Goal: Task Accomplishment & Management: Use online tool/utility

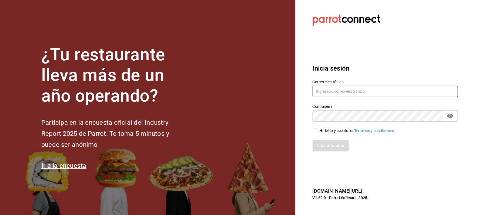
type input "[EMAIL_ADDRESS][PERSON_NAME][DOMAIN_NAME]"
click at [316, 130] on input "He leído y acepto los Términos y condiciones." at bounding box center [314, 131] width 5 height 5
checkbox input "true"
click at [323, 150] on button "Iniciar sesión" at bounding box center [330, 145] width 37 height 11
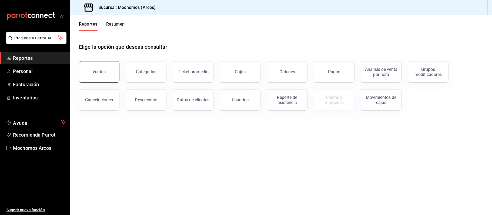
click at [107, 73] on button "Ventas" at bounding box center [99, 72] width 41 height 22
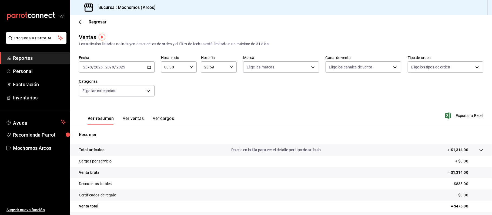
click at [150, 71] on div "2025-08-28 28 / 8 / 2025 - 2025-08-28 28 / 8 / 2025" at bounding box center [117, 67] width 76 height 11
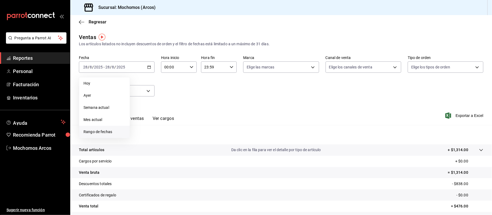
click at [109, 133] on span "Rango de fechas" at bounding box center [104, 132] width 42 height 6
click at [161, 154] on button "27" at bounding box center [160, 151] width 9 height 10
click at [171, 152] on abbr "28" at bounding box center [170, 151] width 4 height 4
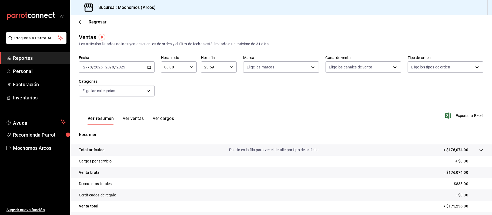
click at [193, 68] on div "00:00 Hora inicio" at bounding box center [179, 67] width 36 height 11
click at [171, 106] on span "02" at bounding box center [168, 107] width 9 height 4
type input "02:00"
click at [230, 69] on div at bounding box center [246, 107] width 492 height 215
click at [230, 69] on div "23:59 Hora fin" at bounding box center [219, 67] width 36 height 11
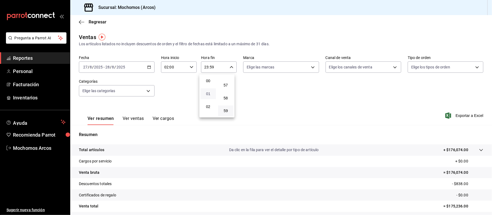
click at [207, 92] on span "01" at bounding box center [208, 94] width 9 height 4
type input "01:59"
click at [456, 118] on div at bounding box center [246, 107] width 492 height 215
click at [457, 116] on span "Exportar a Excel" at bounding box center [464, 116] width 37 height 6
click at [25, 58] on span "Reportes" at bounding box center [39, 58] width 53 height 7
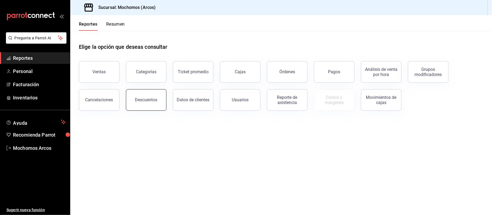
click at [159, 105] on button "Descuentos" at bounding box center [146, 100] width 41 height 22
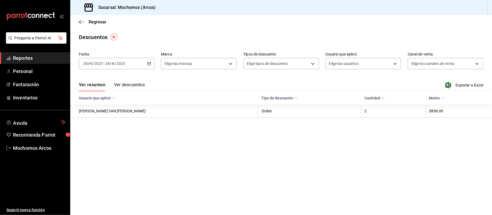
click at [147, 62] on icon "button" at bounding box center [149, 64] width 4 height 4
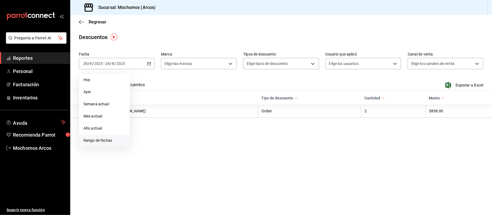
click at [105, 141] on span "Rango de fechas" at bounding box center [104, 141] width 42 height 6
click at [160, 149] on abbr "27" at bounding box center [161, 147] width 4 height 4
click at [171, 147] on abbr "28" at bounding box center [170, 147] width 4 height 4
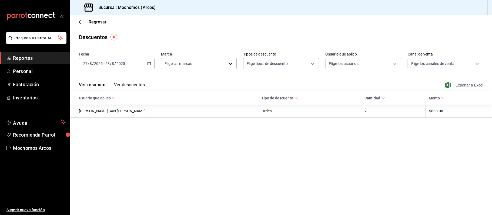
click at [457, 85] on span "Exportar a Excel" at bounding box center [464, 85] width 37 height 6
